Goal: Task Accomplishment & Management: Use online tool/utility

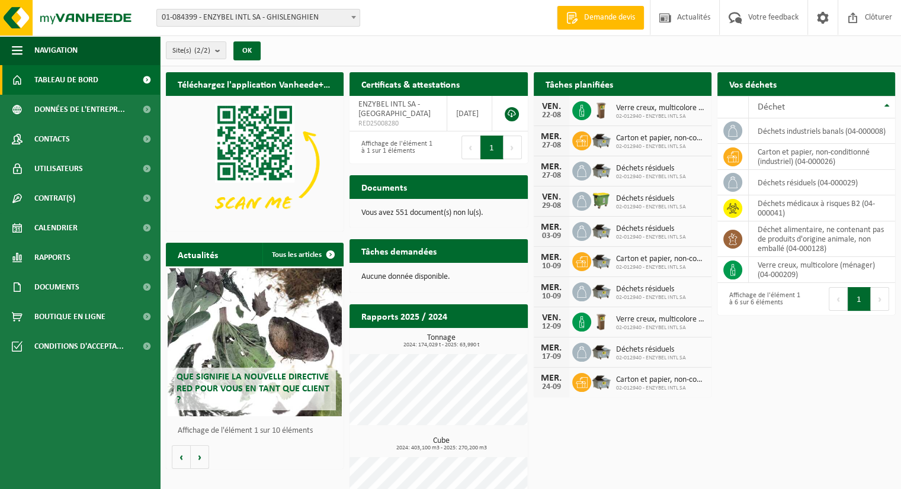
click at [608, 86] on h2 "Tâches planifiées" at bounding box center [579, 83] width 91 height 23
click at [689, 88] on div "Tâches planifiées Consulter votre calendrier" at bounding box center [623, 84] width 178 height 24
click at [547, 114] on div "22-08" at bounding box center [551, 115] width 24 height 8
click at [779, 179] on td "déchets résiduels (04-000029)" at bounding box center [821, 182] width 146 height 25
click at [81, 75] on span "Tableau de bord" at bounding box center [66, 80] width 64 height 30
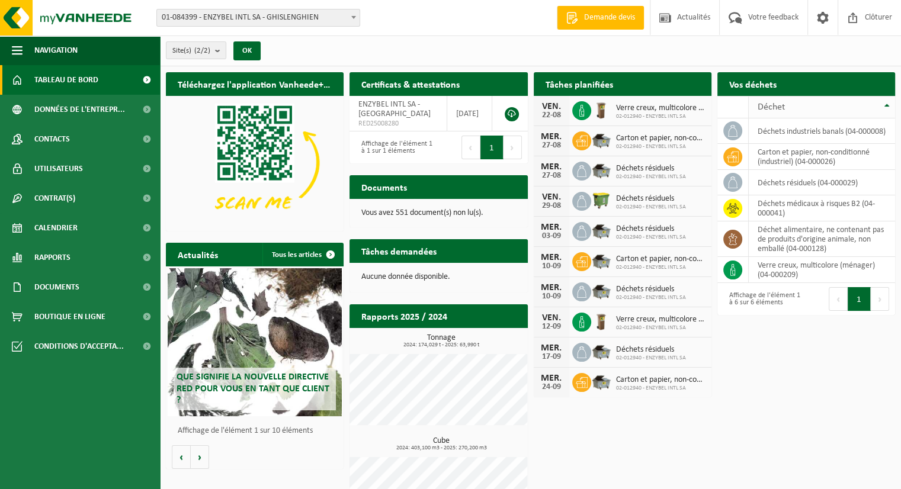
click at [883, 105] on th "Déchet" at bounding box center [821, 107] width 146 height 23
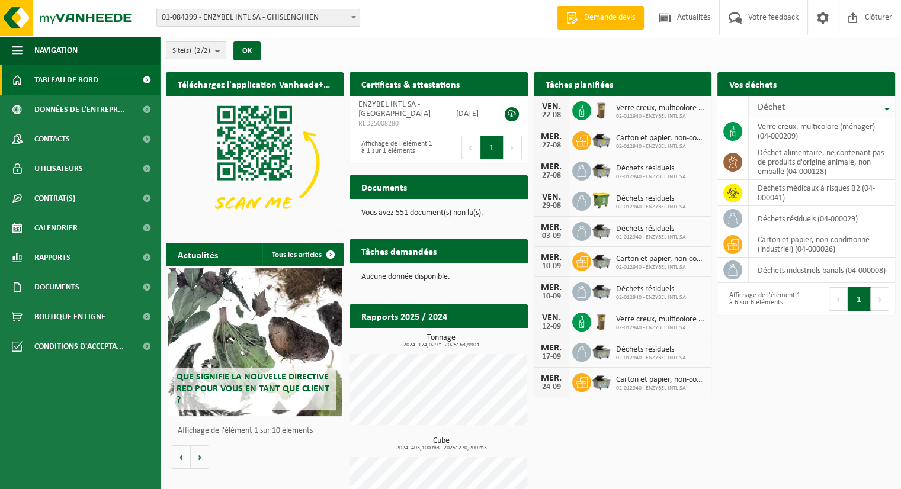
click at [883, 105] on th "Déchet" at bounding box center [821, 107] width 146 height 23
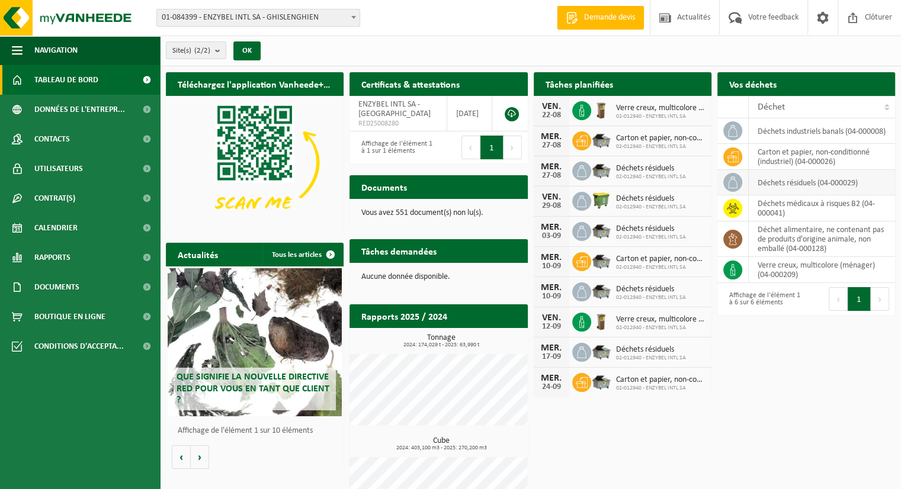
click at [818, 188] on td "déchets résiduels (04-000029)" at bounding box center [821, 182] width 146 height 25
click at [751, 85] on h2 "Vos déchets" at bounding box center [752, 83] width 71 height 23
click at [779, 104] on span "Déchet" at bounding box center [770, 106] width 27 height 9
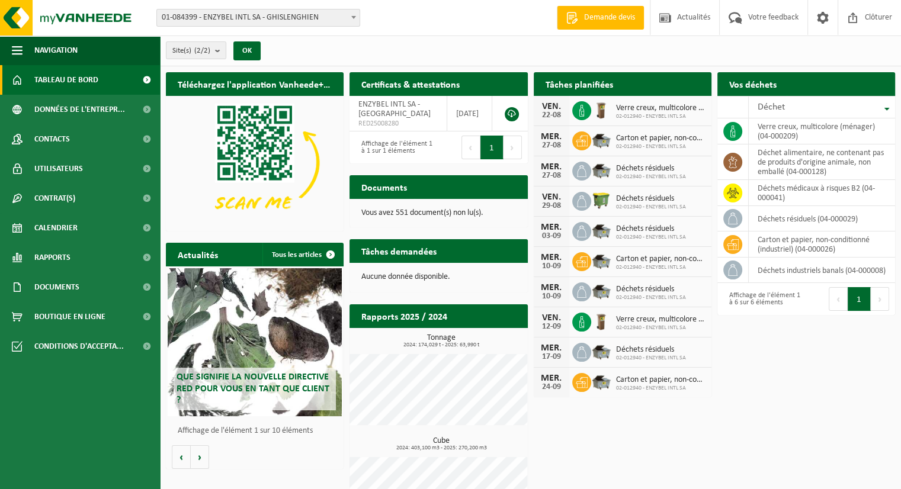
click at [584, 85] on h2 "Tâches planifiées" at bounding box center [579, 83] width 91 height 23
click at [614, 149] on div "Carton et papier, non-conditionné (industriel) 02-012940 - ENZYBEL INTL SA" at bounding box center [657, 141] width 95 height 18
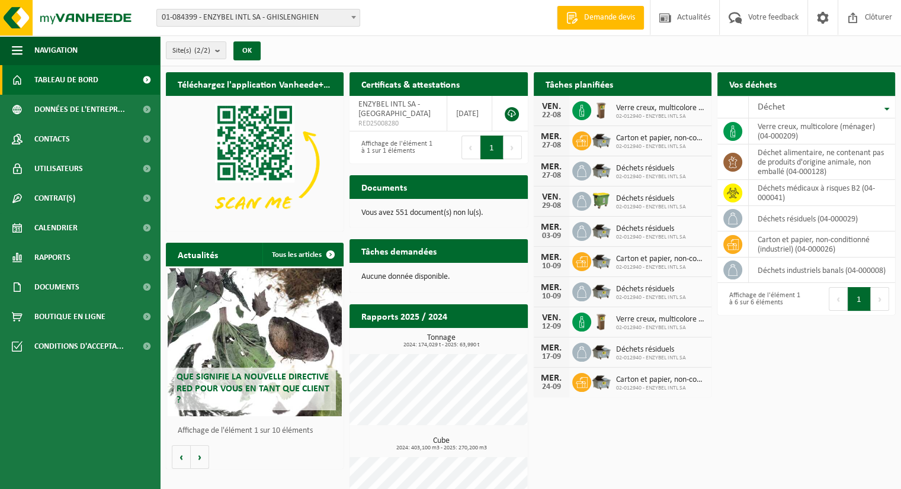
click at [628, 462] on div "Téléchargez l'application Vanheede+ maintenant! Cachez Certificats & attestatio…" at bounding box center [530, 303] width 735 height 474
click at [84, 230] on link "Calendrier" at bounding box center [80, 228] width 160 height 30
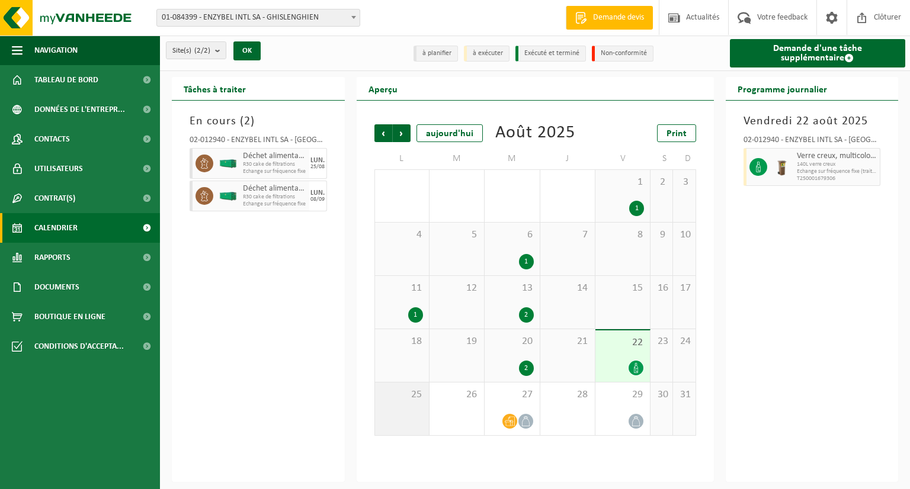
click at [419, 394] on span "25" at bounding box center [402, 394] width 42 height 13
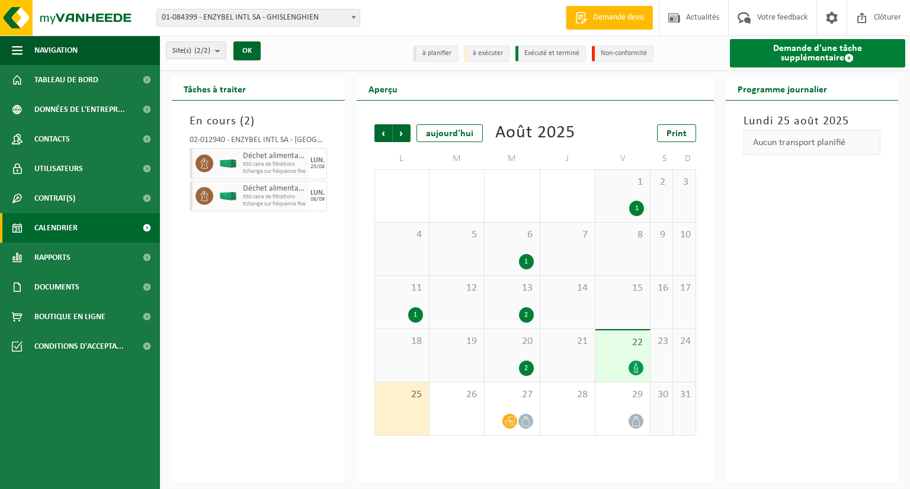
click at [844, 59] on span at bounding box center [848, 57] width 9 height 9
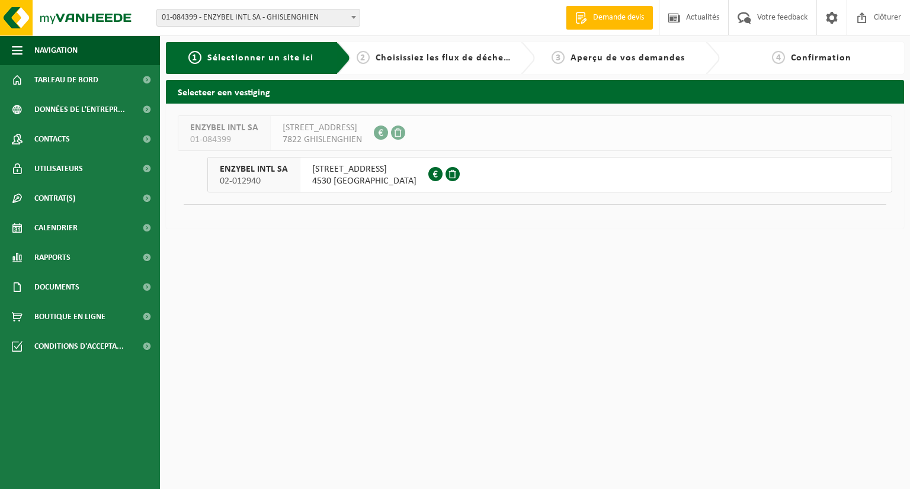
click at [323, 169] on span "[STREET_ADDRESS]" at bounding box center [364, 169] width 104 height 12
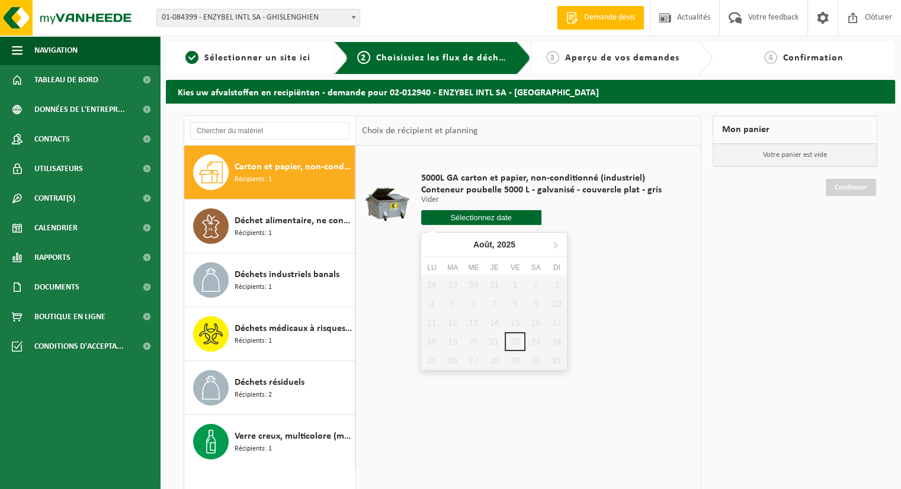
click at [486, 221] on input "text" at bounding box center [481, 217] width 120 height 15
click at [554, 243] on icon at bounding box center [554, 244] width 19 height 19
click at [645, 259] on table "5000L GA carton et papier, non-conditionné (industriel) Conteneur poubelle 5000…" at bounding box center [528, 205] width 344 height 118
click at [272, 65] on div "1 Sélectionner un site ici" at bounding box center [257, 58] width 182 height 32
